Goal: Task Accomplishment & Management: Use online tool/utility

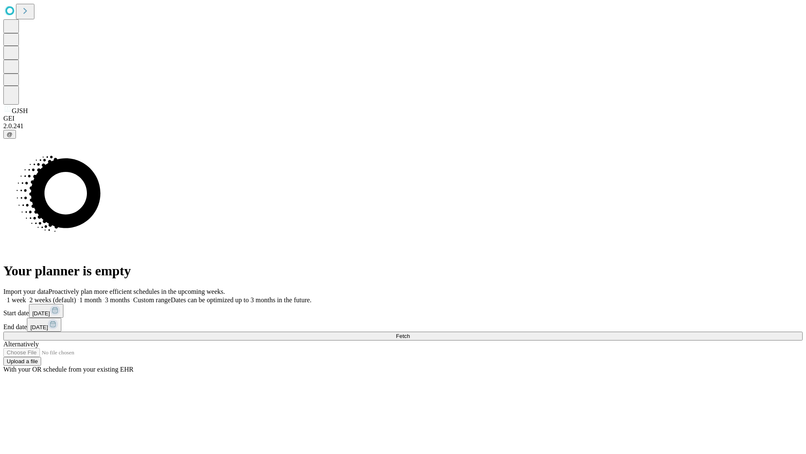
click at [410, 333] on span "Fetch" at bounding box center [403, 336] width 14 height 6
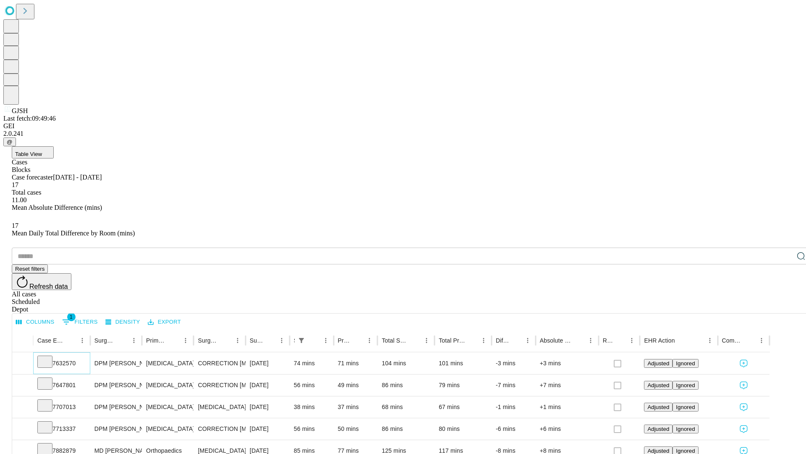
click at [49, 357] on icon at bounding box center [45, 361] width 8 height 8
